Goal: Task Accomplishment & Management: Manage account settings

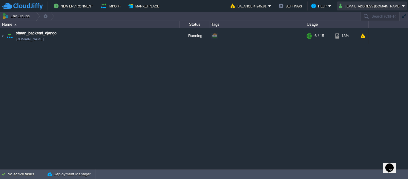
click at [371, 8] on button "ph150496@outlook.com" at bounding box center [370, 5] width 63 height 7
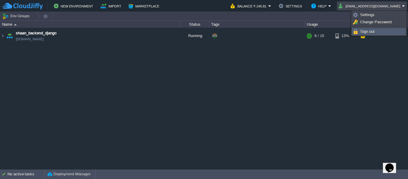
click at [371, 32] on span "Sign out" at bounding box center [367, 31] width 14 height 4
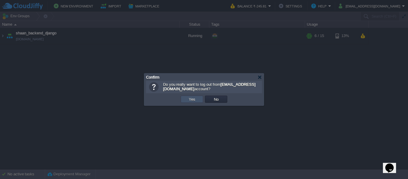
click at [191, 98] on button "Yes" at bounding box center [192, 98] width 10 height 5
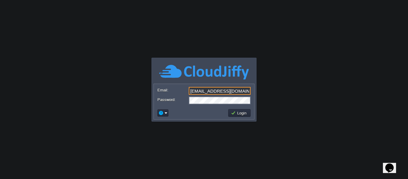
click at [214, 91] on input "[EMAIL_ADDRESS][DOMAIN_NAME]" at bounding box center [220, 91] width 62 height 8
type input "[EMAIL_ADDRESS][DOMAIN_NAME]"
